Goal: Task Accomplishment & Management: Manage account settings

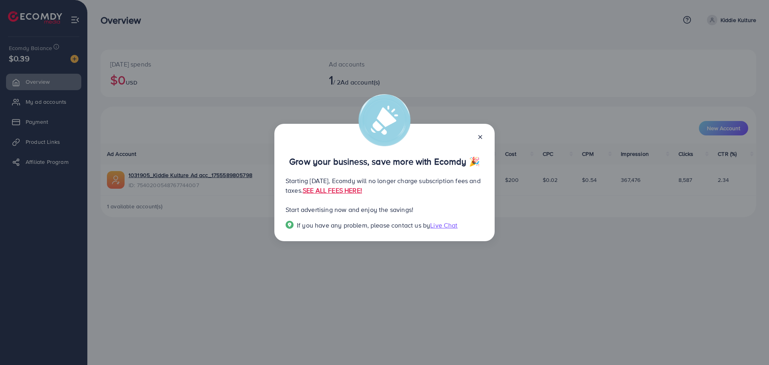
click at [479, 140] on icon at bounding box center [480, 137] width 6 height 6
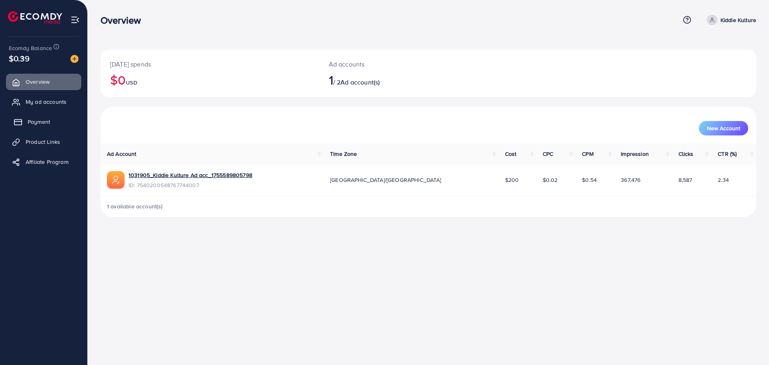
click at [50, 123] on span "Payment" at bounding box center [39, 122] width 22 height 8
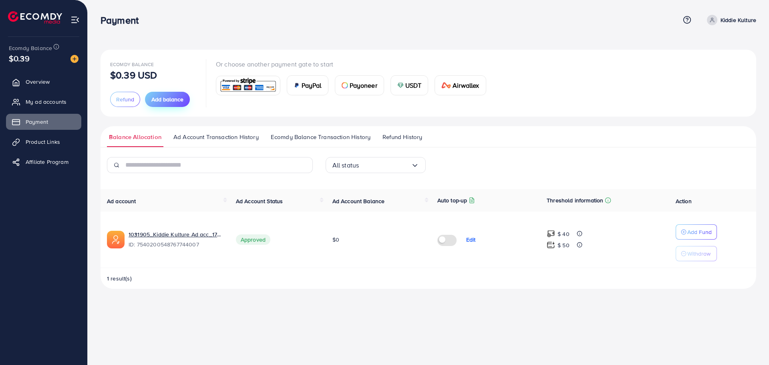
click at [172, 102] on span "Add balance" at bounding box center [167, 99] width 32 height 8
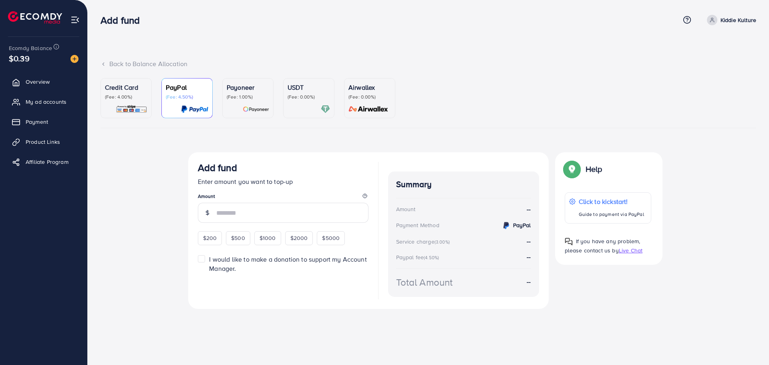
click at [304, 99] on p "(Fee: 0.00%)" at bounding box center [309, 97] width 42 height 6
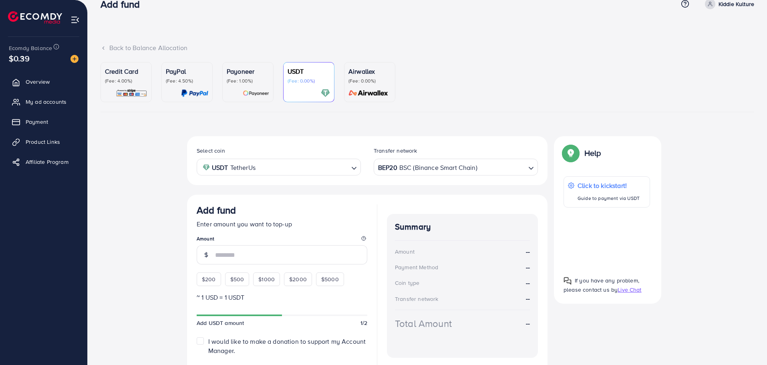
scroll to position [69, 0]
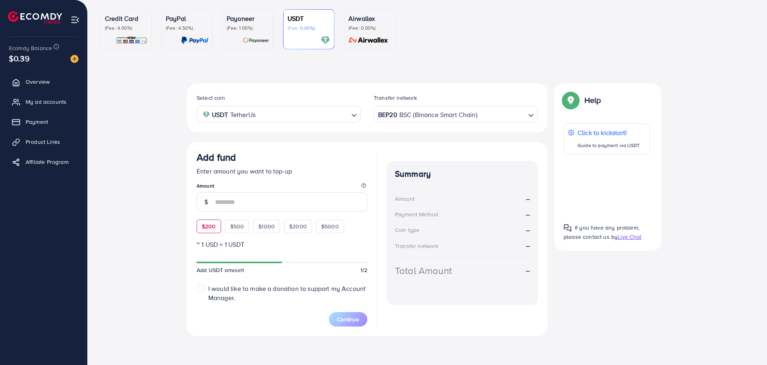
click at [214, 224] on span "$200" at bounding box center [209, 226] width 14 height 8
type input "***"
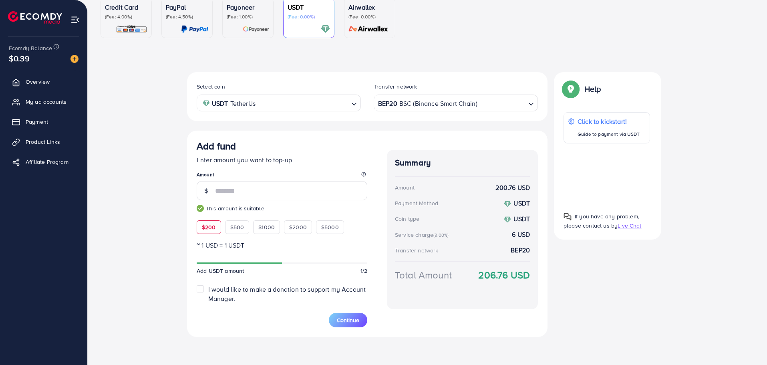
scroll to position [81, 0]
click at [208, 287] on label "I would like to make a donation to support my Account Manager." at bounding box center [287, 293] width 159 height 18
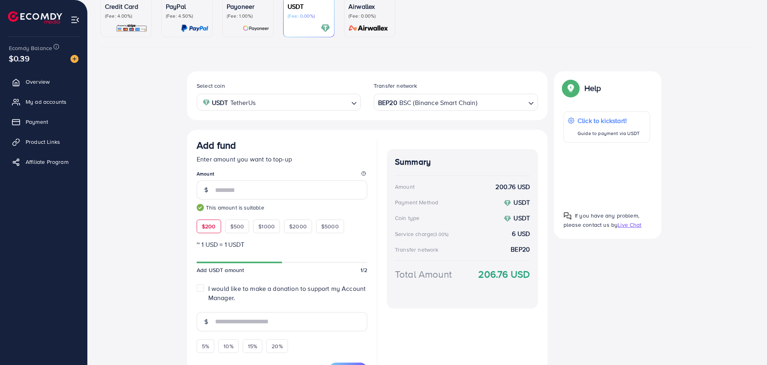
click at [208, 287] on label "I would like to make a donation to support my Account Manager." at bounding box center [287, 293] width 159 height 18
type input "*"
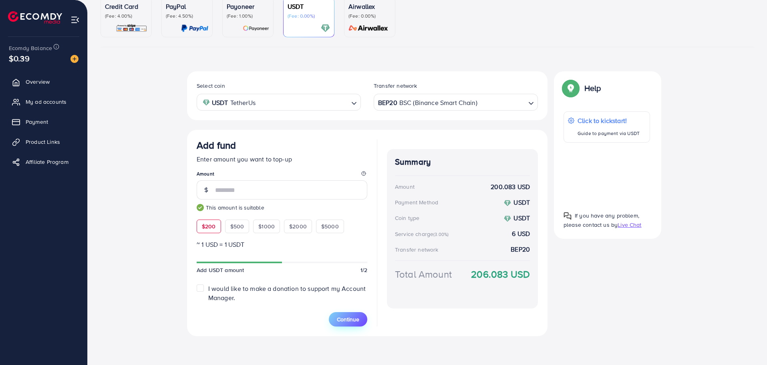
click at [349, 322] on span "Continue" at bounding box center [348, 319] width 22 height 8
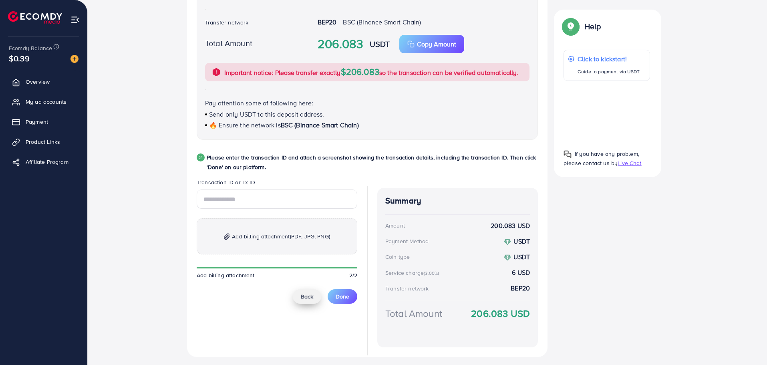
scroll to position [281, 0]
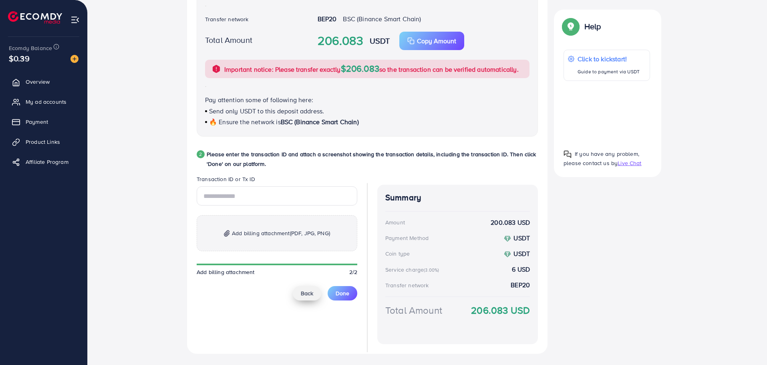
click at [306, 295] on span "Back" at bounding box center [307, 293] width 12 height 8
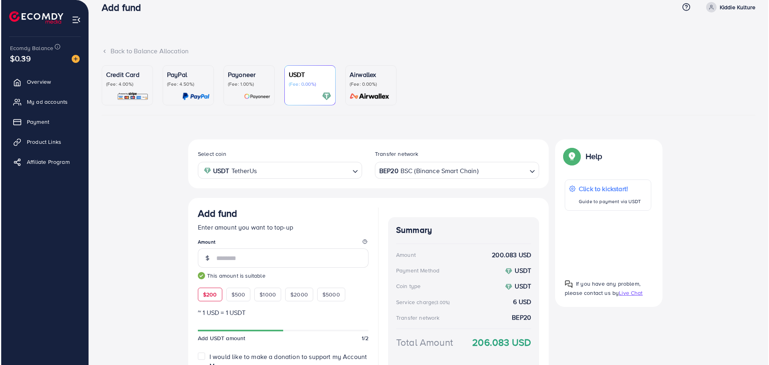
scroll to position [0, 0]
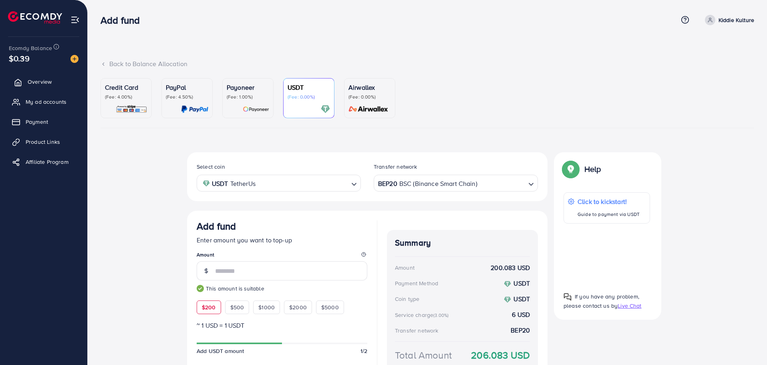
click at [41, 77] on link "Overview" at bounding box center [43, 82] width 75 height 16
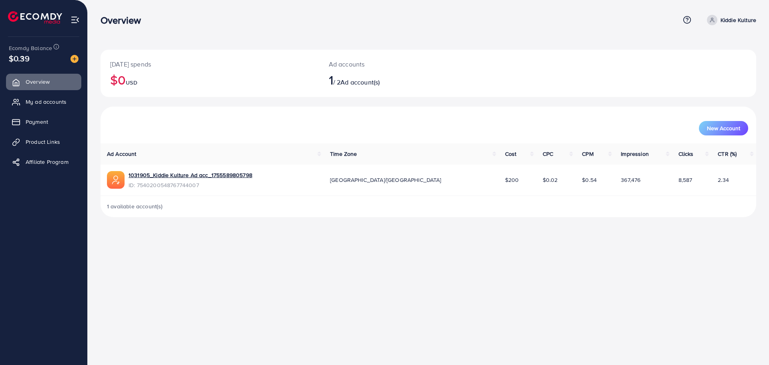
click at [74, 21] on img at bounding box center [75, 19] width 9 height 9
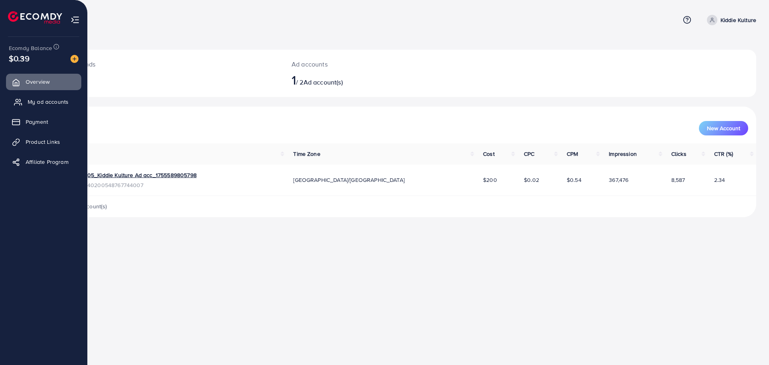
click at [60, 107] on link "My ad accounts" at bounding box center [43, 102] width 75 height 16
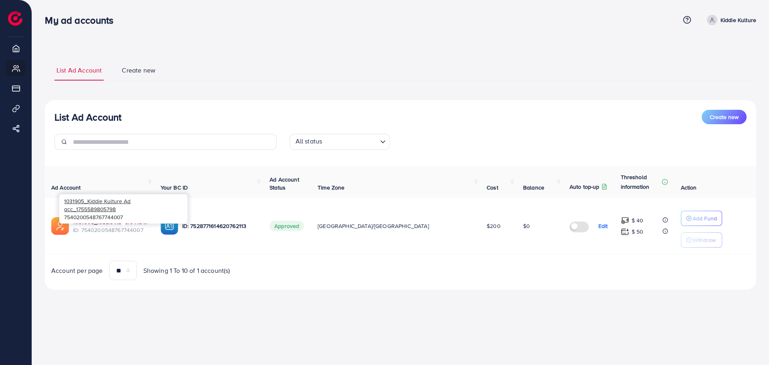
click at [148, 221] on link "1031905_Kiddie Kulture Ad acc_1755589805798" at bounding box center [110, 222] width 75 height 8
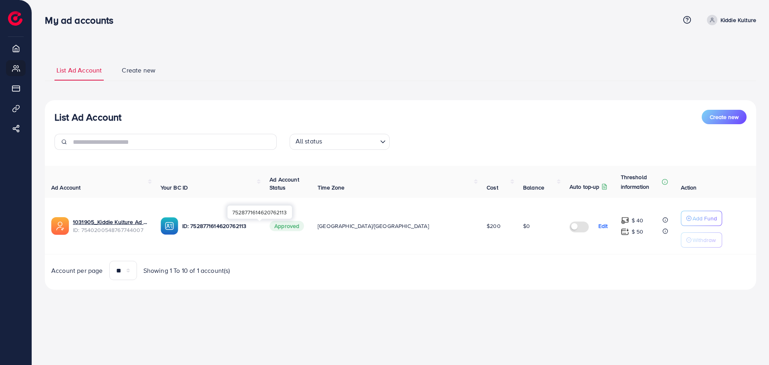
click at [232, 226] on p "ID: 7528771614620762113" at bounding box center [219, 226] width 75 height 10
drag, startPoint x: 168, startPoint y: 222, endPoint x: 447, endPoint y: 299, distance: 289.6
click at [447, 299] on div "List Ad Account Create new List Ad Account Create new All status Loading... Ad …" at bounding box center [401, 175] width 712 height 250
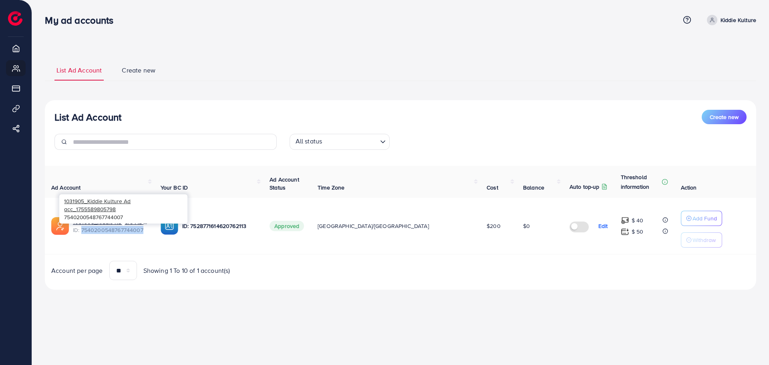
drag, startPoint x: 142, startPoint y: 230, endPoint x: 83, endPoint y: 230, distance: 59.7
click at [83, 230] on span "ID: 7540200548767744007" at bounding box center [110, 230] width 75 height 8
copy span "7540200548767744007"
click at [293, 295] on div "List Ad Account Create new List Ad Account Create new All status Loading... Ad …" at bounding box center [401, 175] width 712 height 250
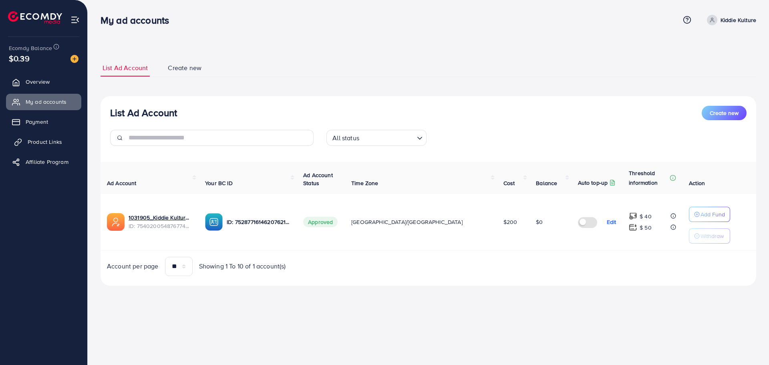
click at [52, 141] on span "Product Links" at bounding box center [45, 142] width 34 height 8
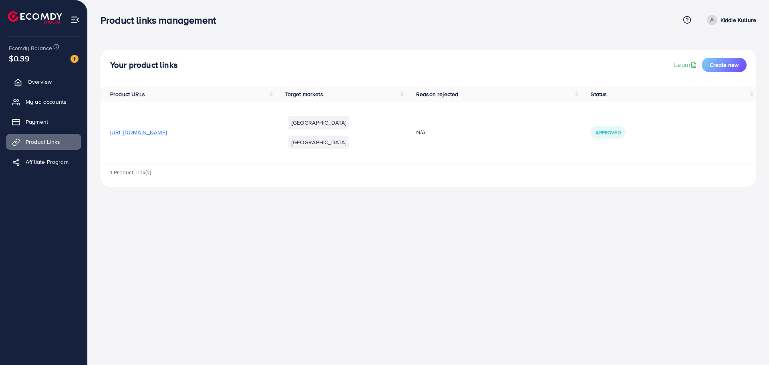
click at [42, 88] on link "Overview" at bounding box center [43, 82] width 75 height 16
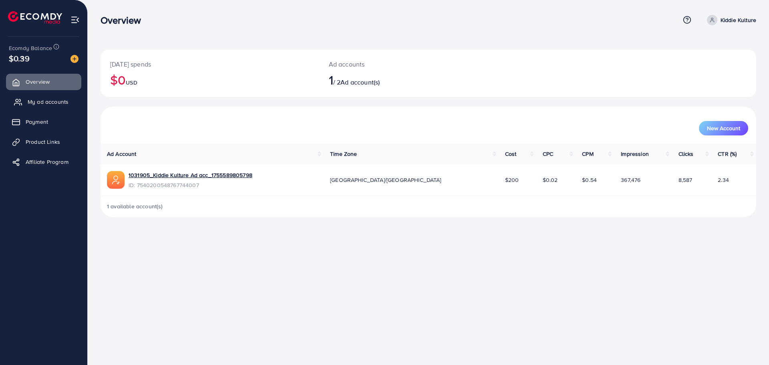
click at [44, 105] on span "My ad accounts" at bounding box center [48, 102] width 41 height 8
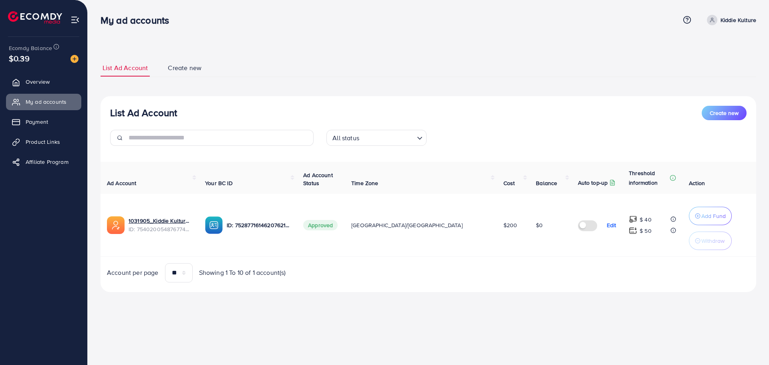
click at [719, 18] on link "Kiddie Kulture" at bounding box center [730, 20] width 52 height 10
click at [713, 49] on span "Profile" at bounding box center [707, 48] width 18 height 10
select select "********"
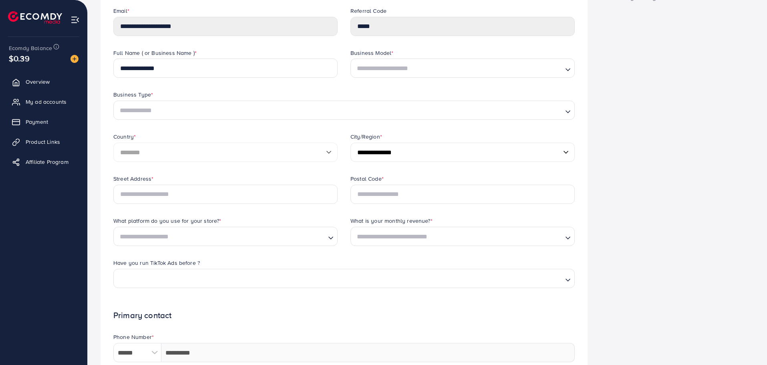
scroll to position [67, 0]
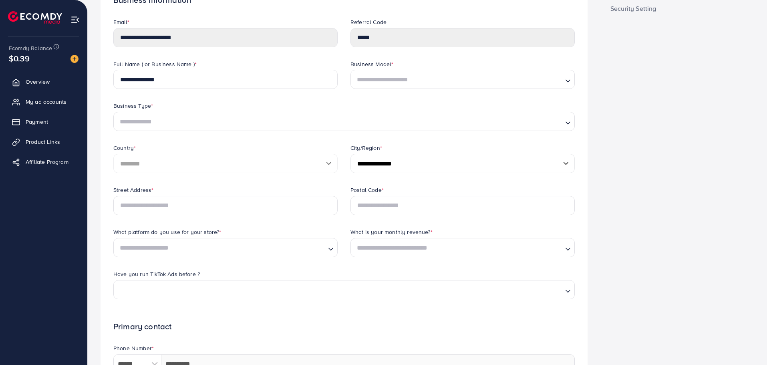
click at [398, 164] on select "**********" at bounding box center [463, 163] width 224 height 19
click at [656, 151] on div "Business Information Security Setting" at bounding box center [677, 267] width 167 height 570
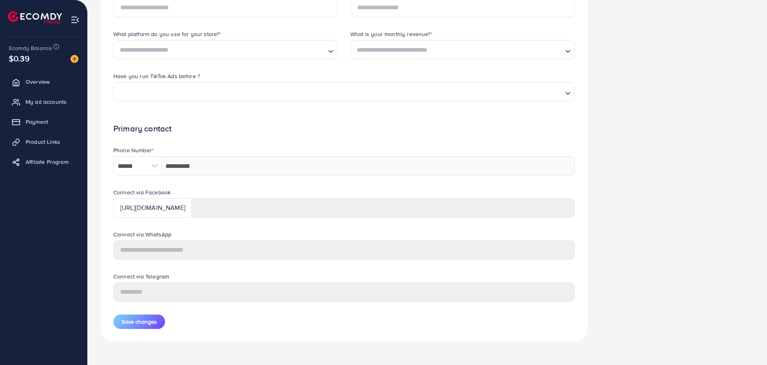
scroll to position [268, 0]
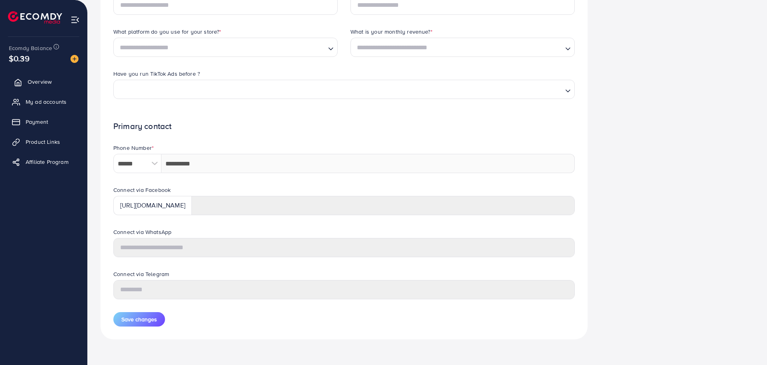
click at [44, 85] on span "Overview" at bounding box center [40, 82] width 24 height 8
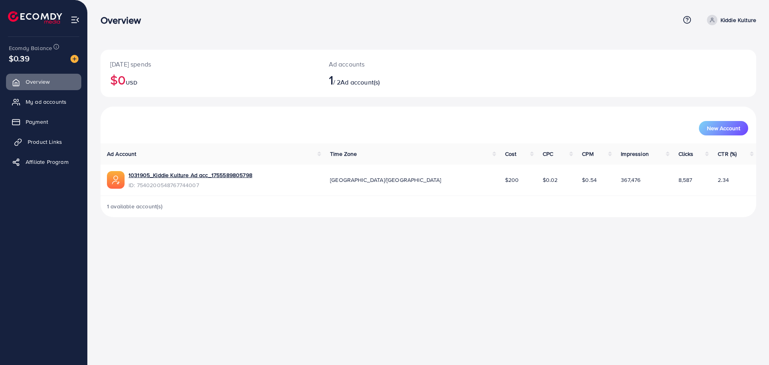
click at [48, 143] on span "Product Links" at bounding box center [45, 142] width 34 height 8
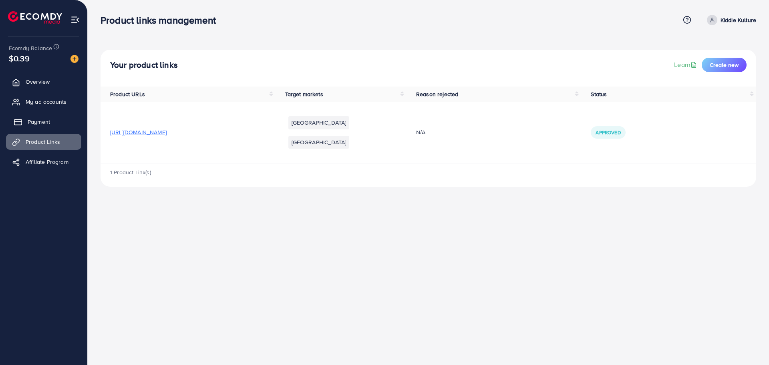
click at [34, 123] on span "Payment" at bounding box center [39, 122] width 22 height 8
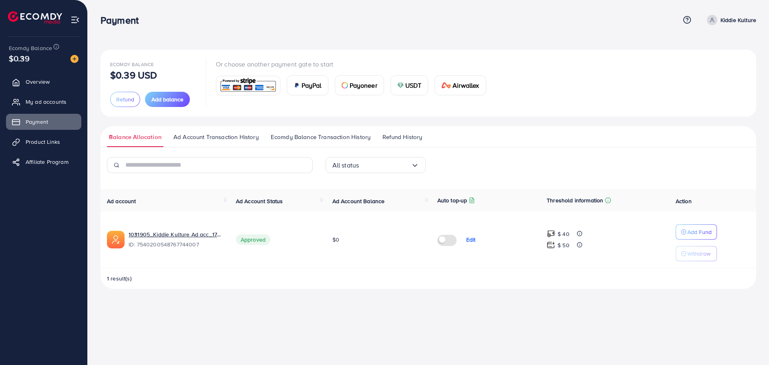
click at [248, 262] on td "Approved" at bounding box center [278, 240] width 97 height 57
click at [59, 103] on span "My ad accounts" at bounding box center [48, 102] width 41 height 8
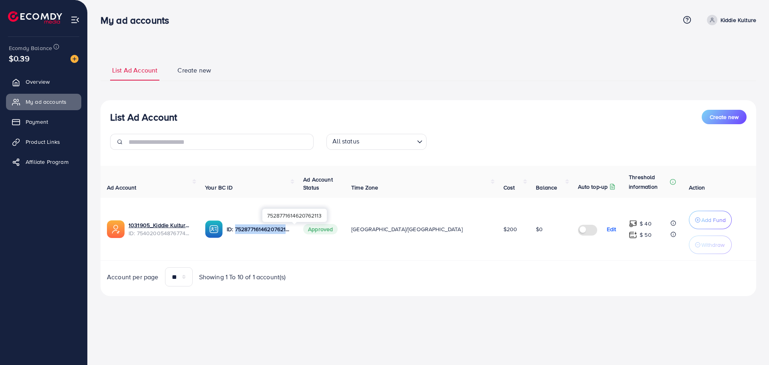
drag, startPoint x: 317, startPoint y: 227, endPoint x: 258, endPoint y: 232, distance: 58.7
click at [258, 232] on p "ID: 7528771614620762113" at bounding box center [259, 229] width 64 height 10
copy p "7528771614620762113"
click at [191, 72] on span "Create new" at bounding box center [195, 70] width 34 height 9
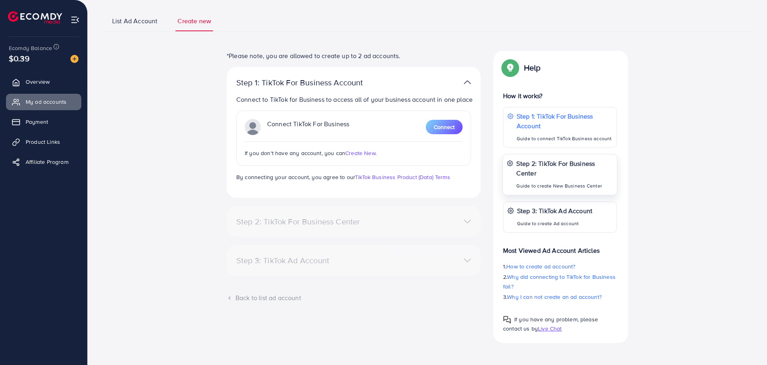
scroll to position [50, 0]
click at [447, 130] on span "Connect" at bounding box center [444, 127] width 21 height 8
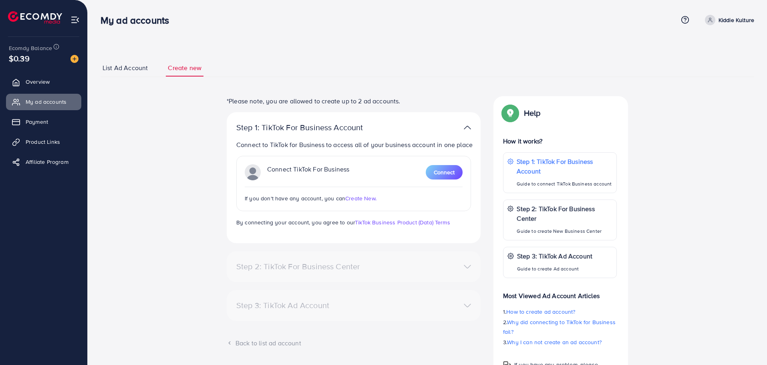
click at [139, 169] on div "*Please note, you are allowed to create up to 2 ad accounts. Step 1: TikTok For…" at bounding box center [428, 242] width 590 height 292
click at [438, 174] on span "Connect" at bounding box center [444, 172] width 21 height 8
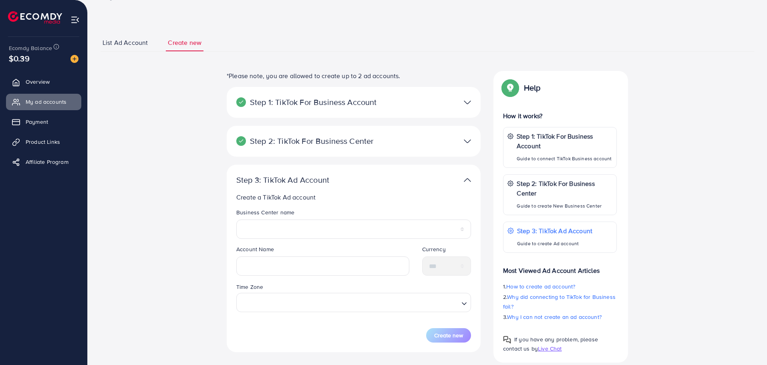
scroll to position [40, 0]
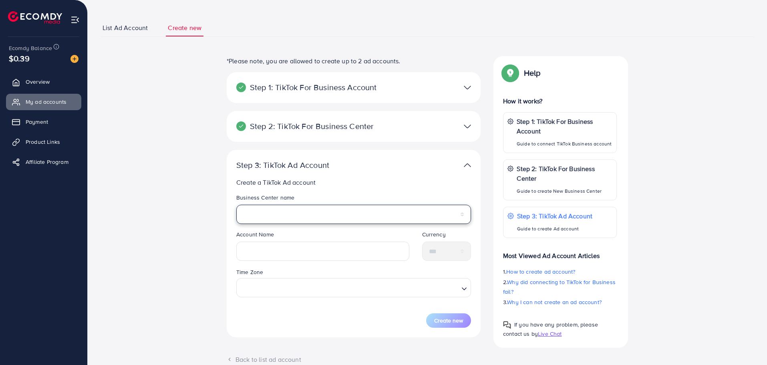
click at [317, 217] on select "**********" at bounding box center [353, 214] width 235 height 19
select select "**********"
click at [236, 205] on select "**********" at bounding box center [353, 214] width 235 height 19
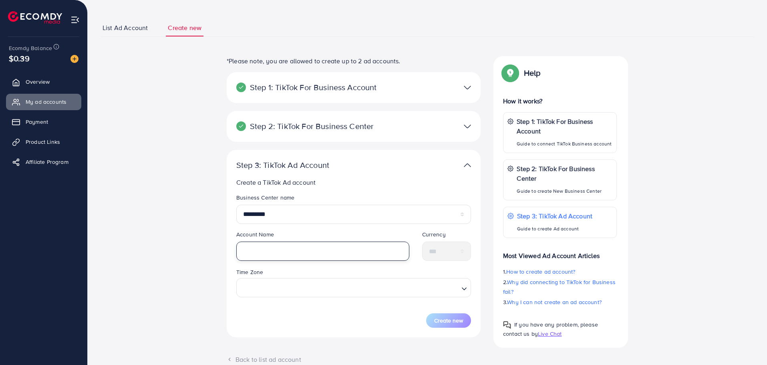
click at [269, 249] on input "text" at bounding box center [322, 251] width 173 height 19
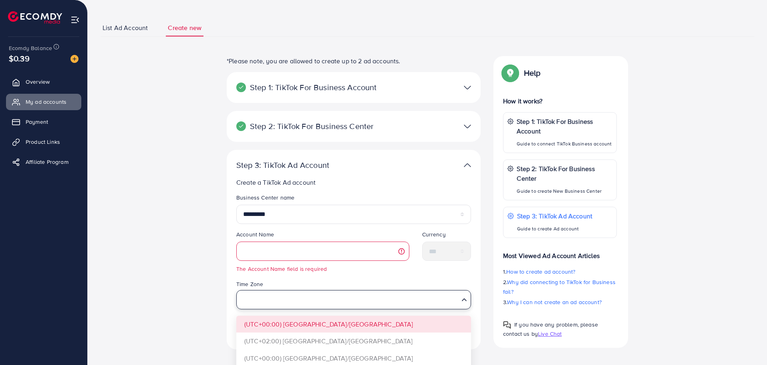
click at [294, 296] on input "Search for option" at bounding box center [349, 299] width 218 height 15
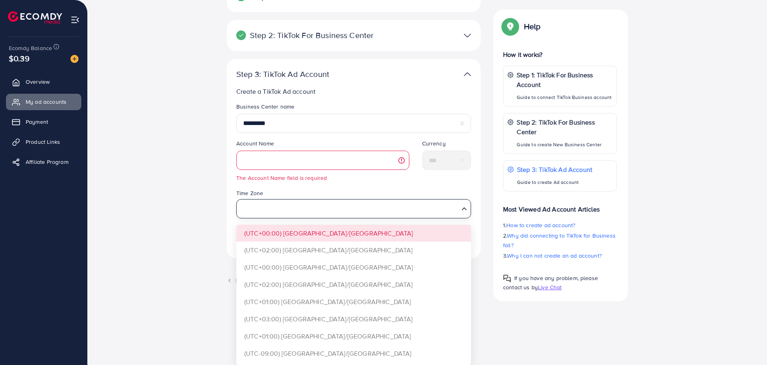
click at [200, 210] on div "**********" at bounding box center [428, 134] width 590 height 339
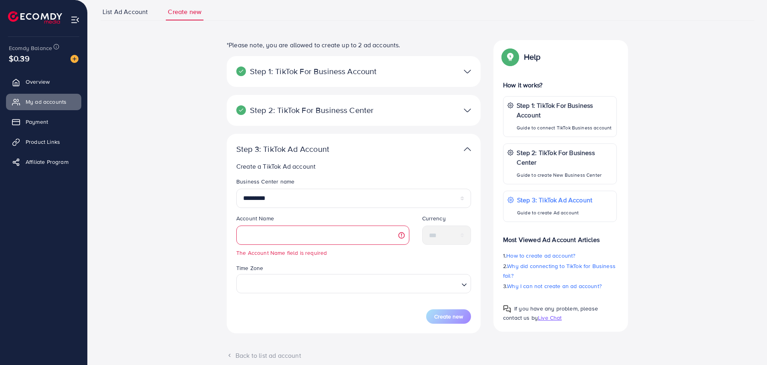
scroll to position [53, 0]
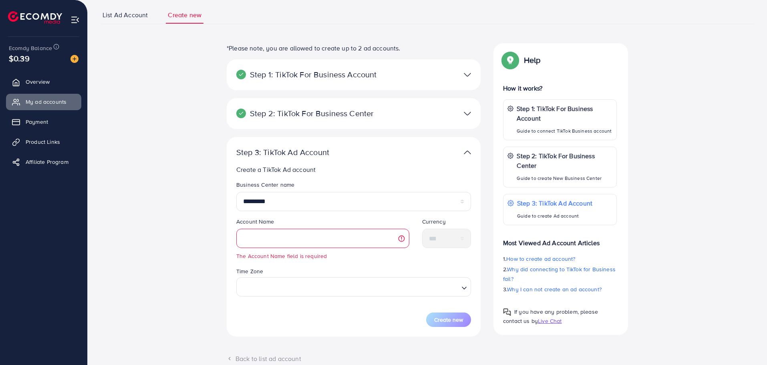
click at [438, 117] on div at bounding box center [436, 114] width 83 height 12
click at [466, 110] on img at bounding box center [467, 114] width 7 height 12
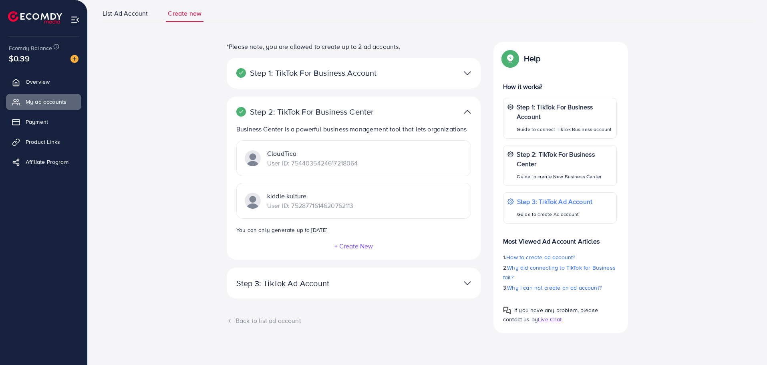
scroll to position [57, 0]
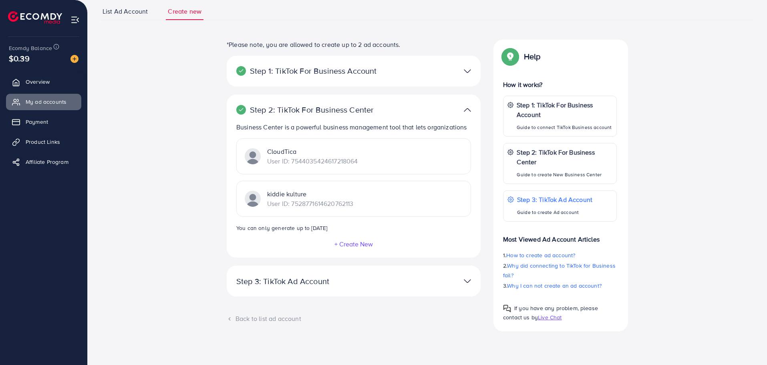
click at [188, 168] on div "**********" at bounding box center [428, 191] width 590 height 303
click at [304, 76] on p "Step 1: TikTok For Business Account" at bounding box center [312, 71] width 152 height 10
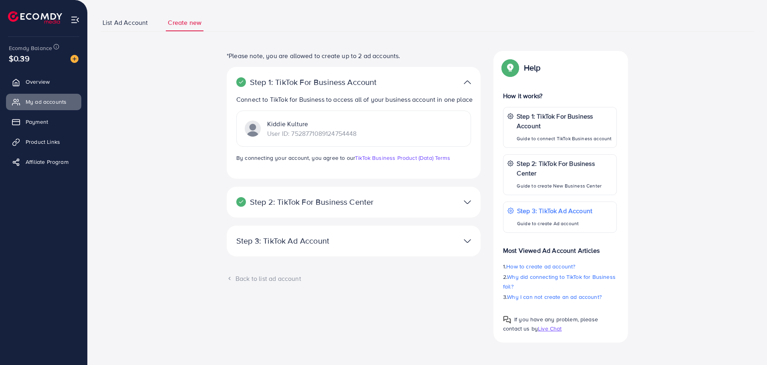
click at [304, 76] on div "Step 1: TikTok For Business Account Connect to TikTok for Business to access al…" at bounding box center [354, 123] width 254 height 112
click at [452, 81] on div at bounding box center [436, 83] width 83 height 12
click at [369, 200] on p "Step 2: TikTok For Business Center" at bounding box center [312, 202] width 152 height 10
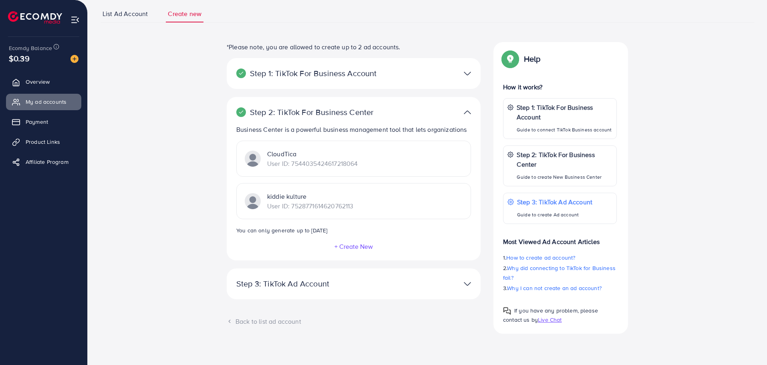
scroll to position [57, 0]
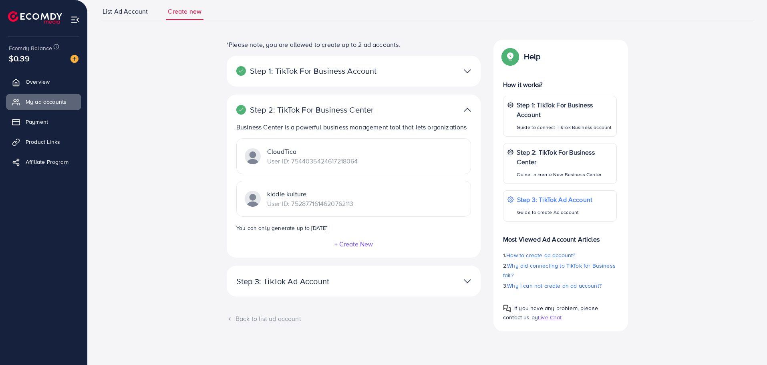
click at [330, 121] on div "Step 2: TikTok For Business Center Business Center is a powerful business manag…" at bounding box center [354, 176] width 254 height 163
click at [298, 288] on div "**********" at bounding box center [354, 281] width 254 height 31
click at [304, 282] on p "Step 3: TikTok Ad Account" at bounding box center [312, 282] width 152 height 10
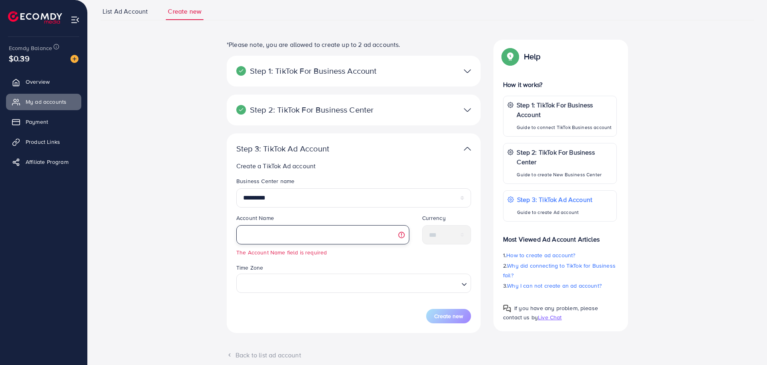
click at [344, 230] on input "text" at bounding box center [322, 234] width 173 height 19
click at [331, 236] on input "text" at bounding box center [322, 234] width 173 height 19
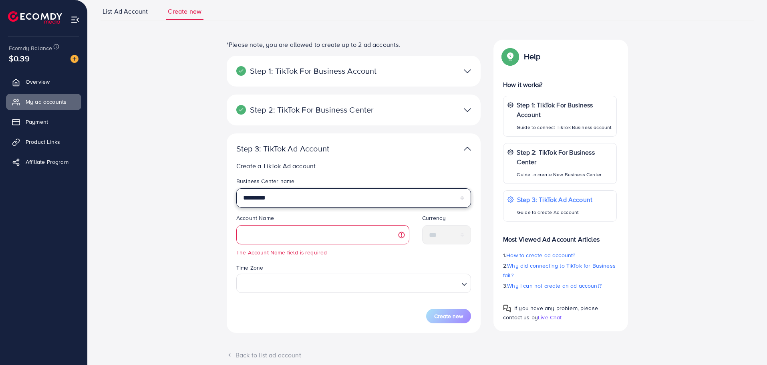
click at [311, 201] on select "**********" at bounding box center [353, 197] width 235 height 19
click at [236, 188] on select "**********" at bounding box center [353, 197] width 235 height 19
click at [182, 214] on div "**********" at bounding box center [428, 209] width 590 height 339
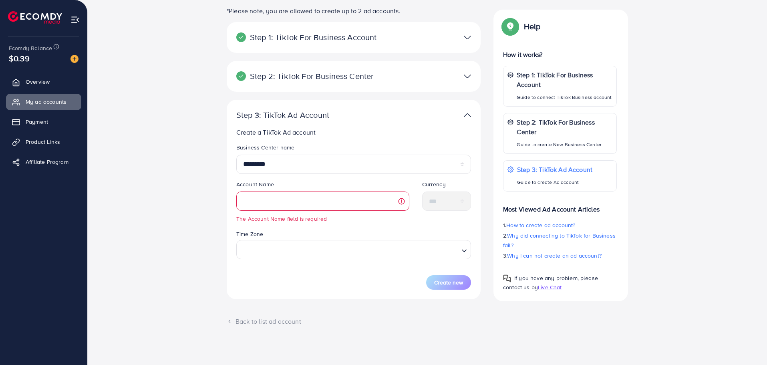
scroll to position [93, 0]
click at [49, 82] on span "Overview" at bounding box center [40, 82] width 24 height 8
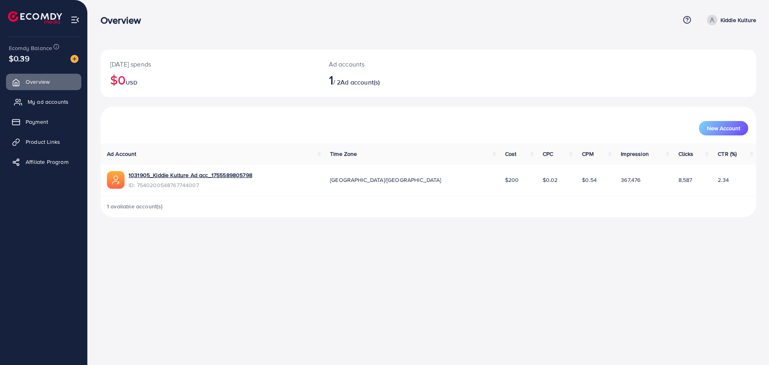
click at [56, 102] on span "My ad accounts" at bounding box center [48, 102] width 41 height 8
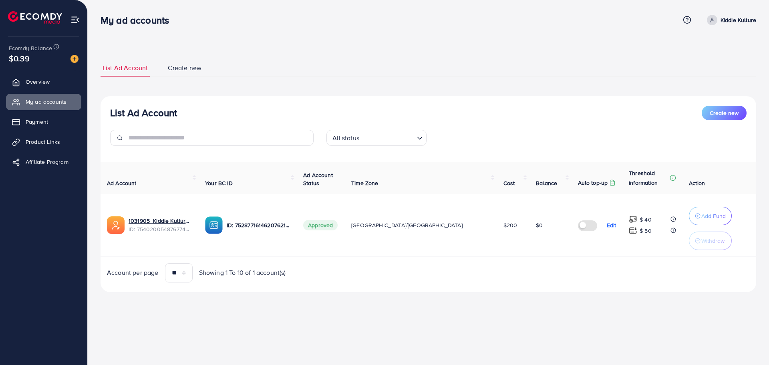
click at [607, 223] on p "Edit" at bounding box center [612, 225] width 10 height 10
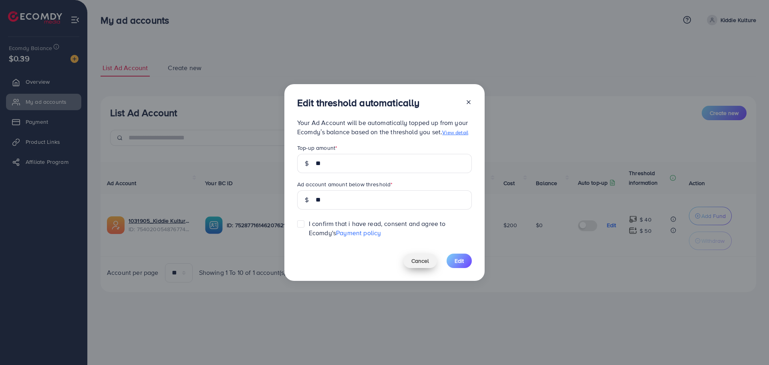
click at [426, 261] on span "Cancel" at bounding box center [421, 261] width 18 height 8
